Goal: Transaction & Acquisition: Book appointment/travel/reservation

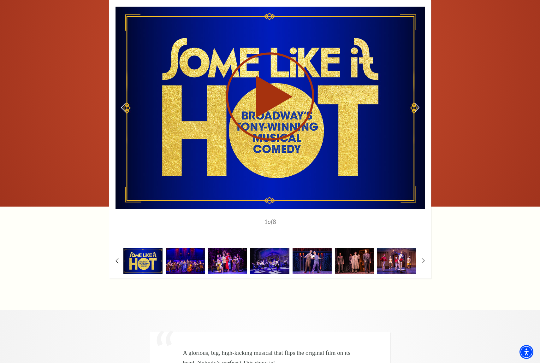
scroll to position [1000, 0]
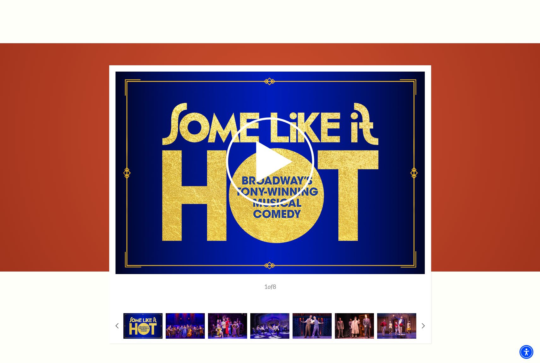
click at [353, 317] on img at bounding box center [354, 327] width 39 height 26
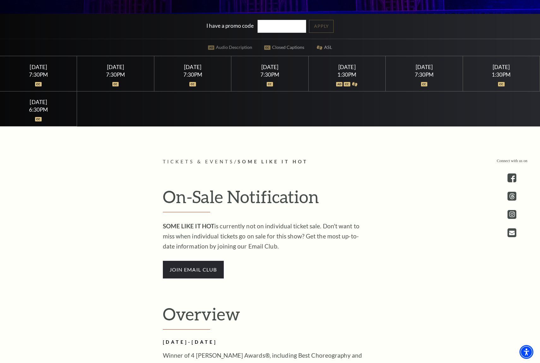
scroll to position [0, 0]
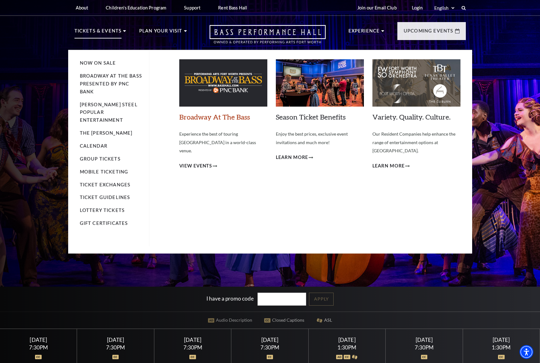
click at [216, 117] on link "Broadway At The Bass" at bounding box center [214, 117] width 71 height 9
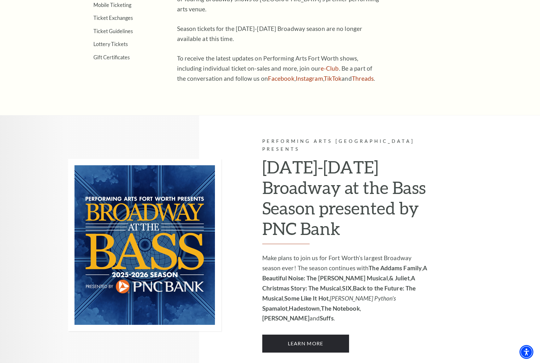
scroll to position [303, 0]
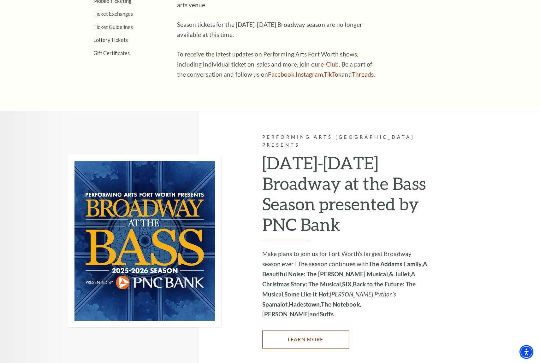
click at [311, 331] on link "Learn More" at bounding box center [305, 340] width 87 height 18
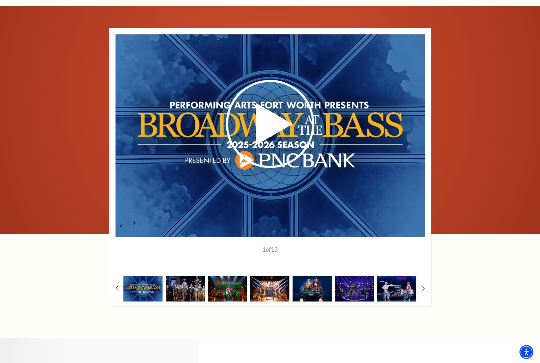
scroll to position [412, 0]
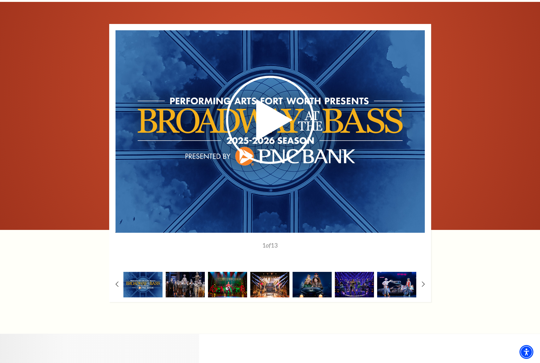
click at [420, 285] on div "1" at bounding box center [270, 163] width 322 height 278
click at [423, 284] on icon at bounding box center [423, 284] width 4 height 7
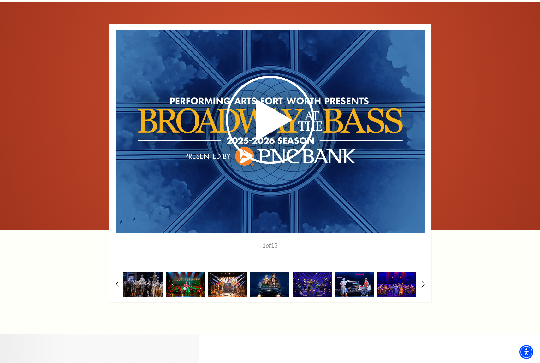
click at [423, 284] on icon at bounding box center [423, 284] width 4 height 7
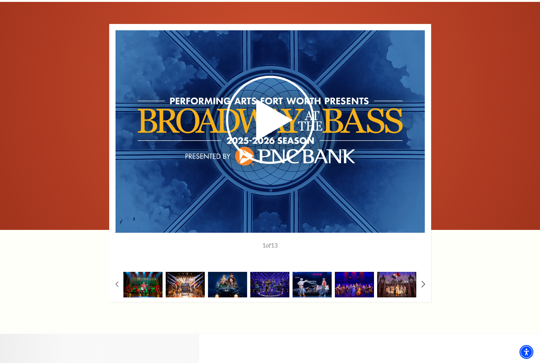
click at [423, 284] on icon at bounding box center [423, 284] width 4 height 7
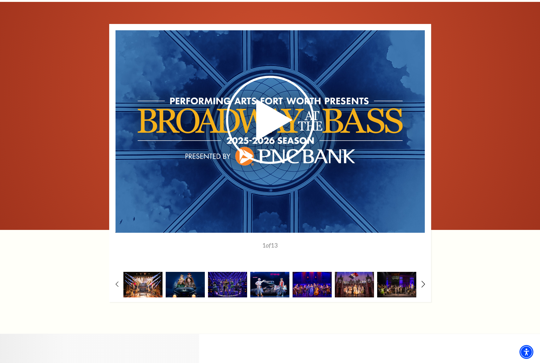
click at [423, 284] on icon at bounding box center [423, 284] width 4 height 7
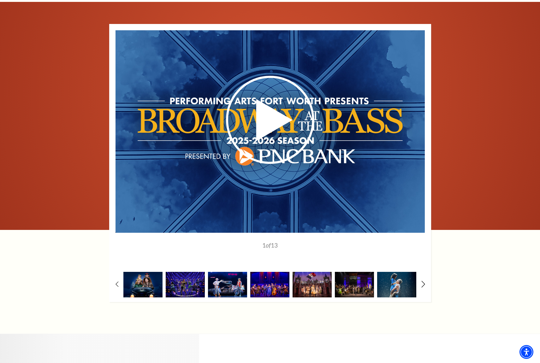
click at [423, 284] on icon at bounding box center [423, 284] width 4 height 7
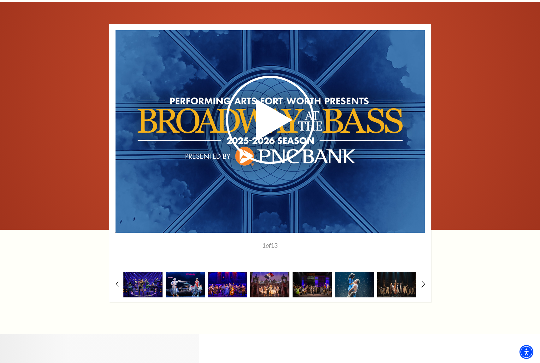
click at [423, 284] on icon at bounding box center [423, 284] width 4 height 7
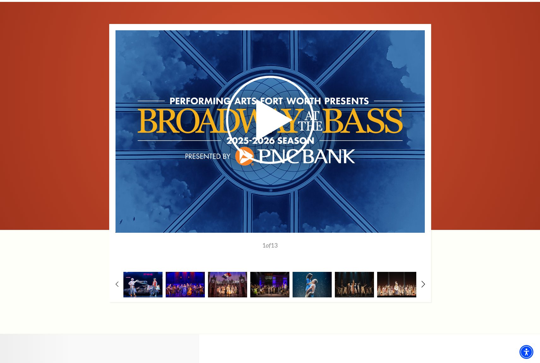
click at [423, 284] on icon at bounding box center [423, 284] width 4 height 7
